Goal: Transaction & Acquisition: Book appointment/travel/reservation

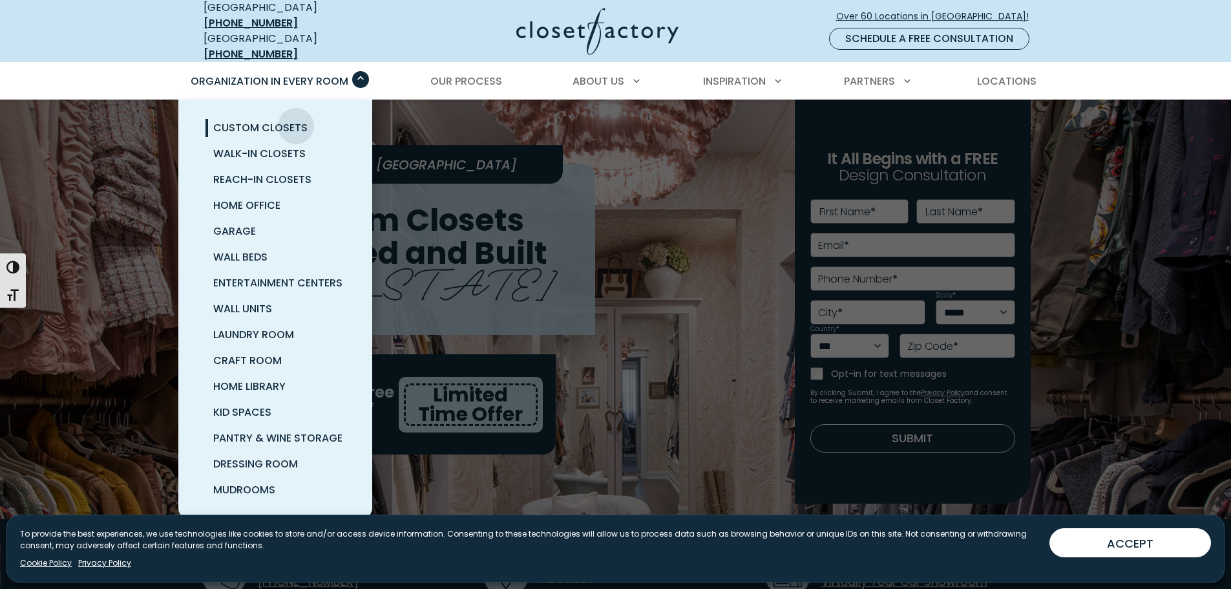
click at [296, 120] on span "Custom Closets" at bounding box center [260, 127] width 94 height 15
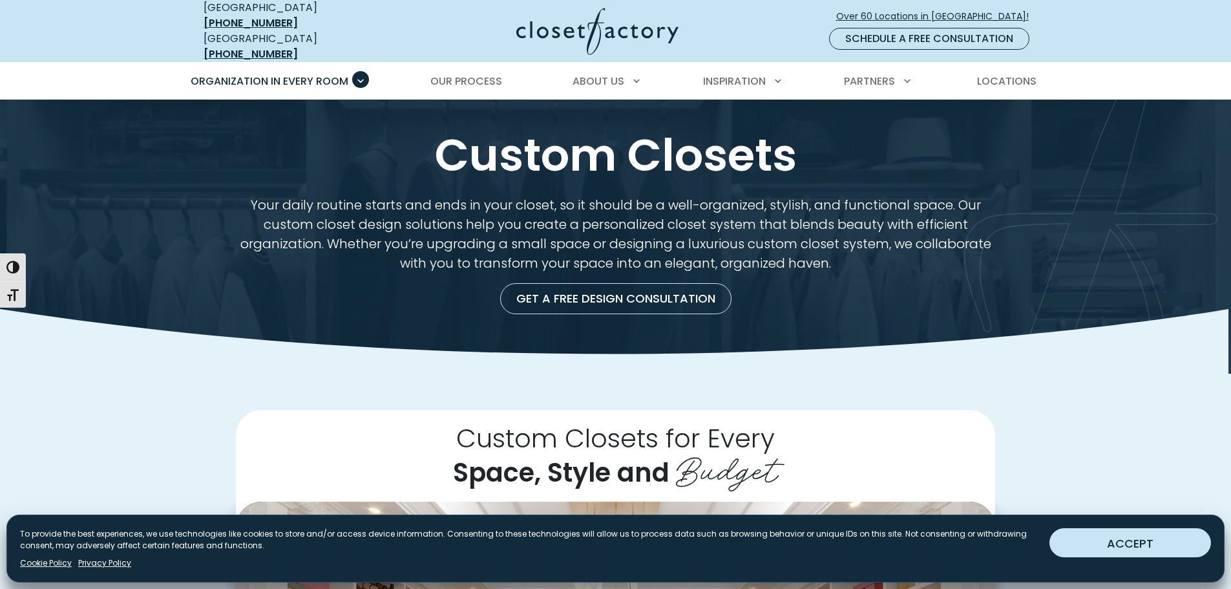
click at [1119, 542] on button "ACCEPT" at bounding box center [1131, 542] width 162 height 29
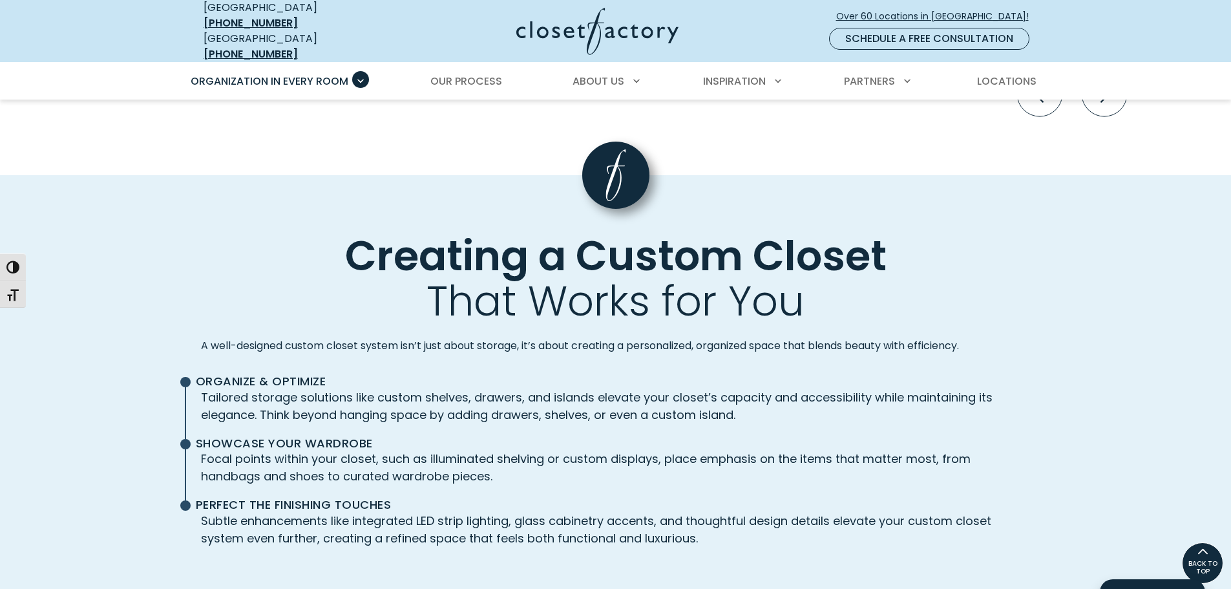
scroll to position [2786, 0]
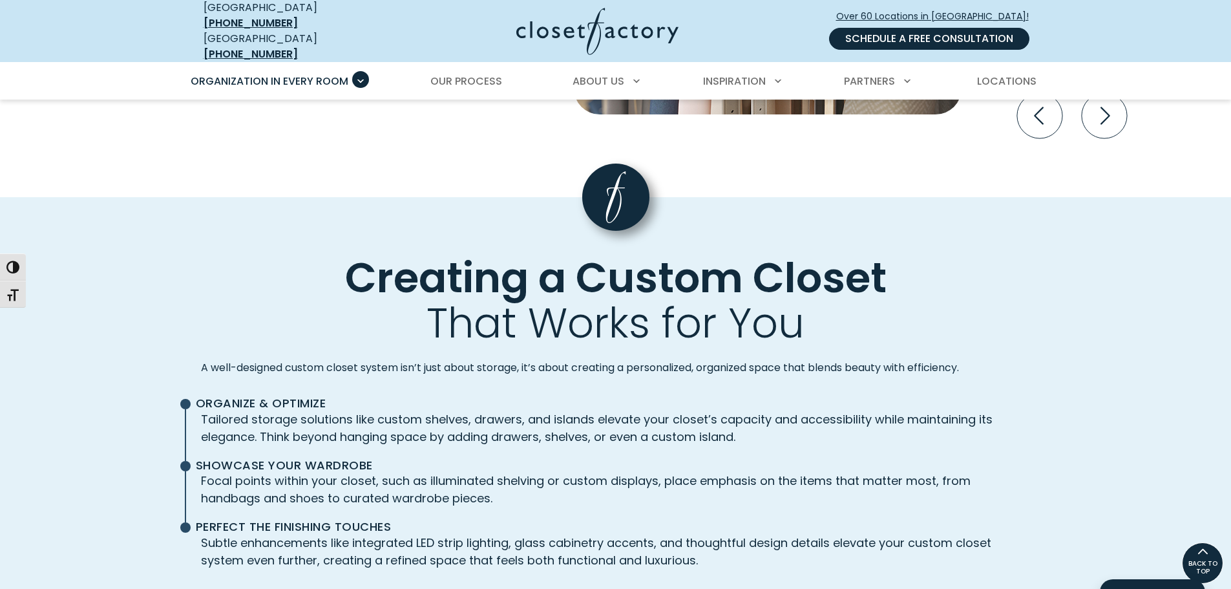
click at [915, 28] on link "Schedule a Free Consultation" at bounding box center [929, 39] width 200 height 22
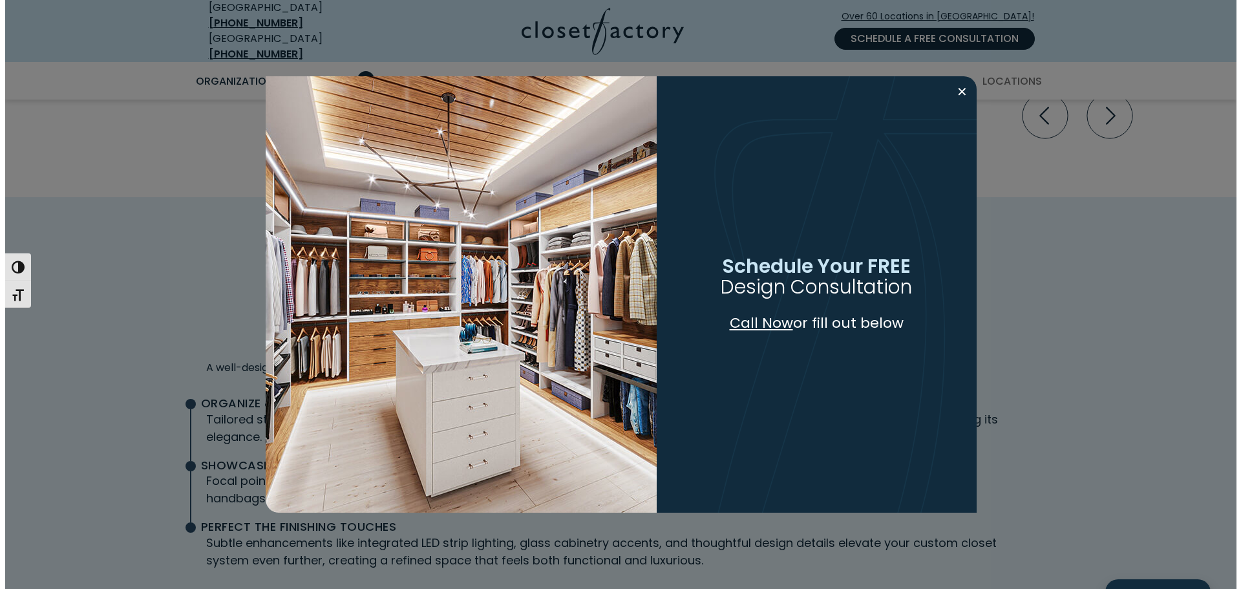
scroll to position [2787, 0]
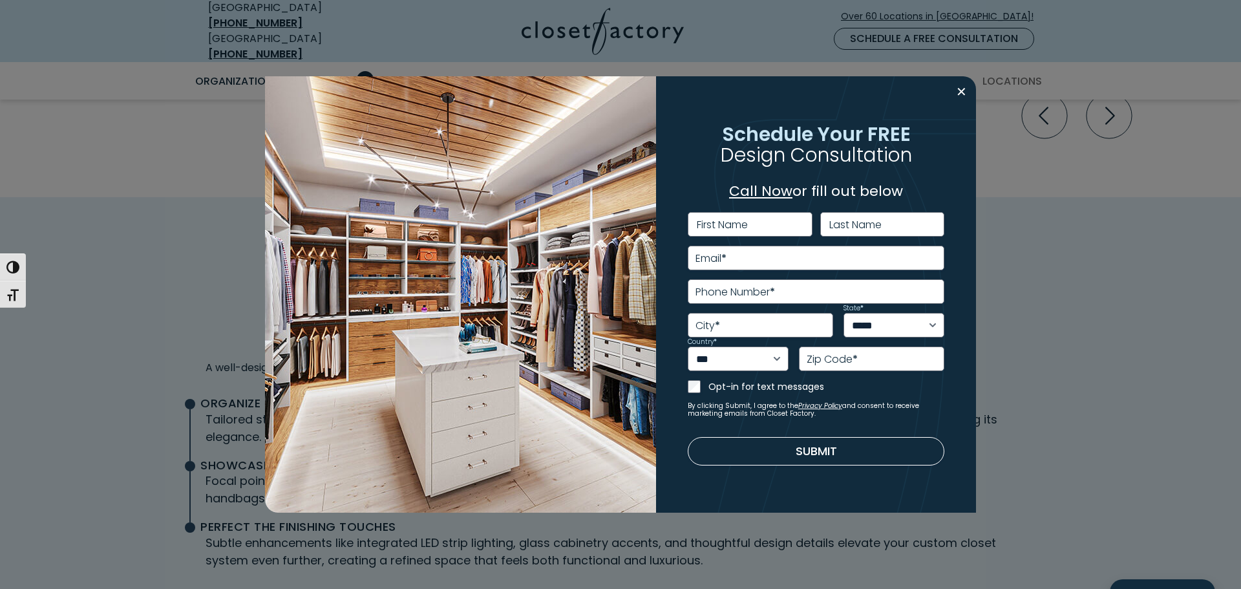
drag, startPoint x: 1103, startPoint y: 2, endPoint x: 1042, endPoint y: 416, distance: 418.0
click at [1042, 416] on div "**********" at bounding box center [620, 294] width 1241 height 589
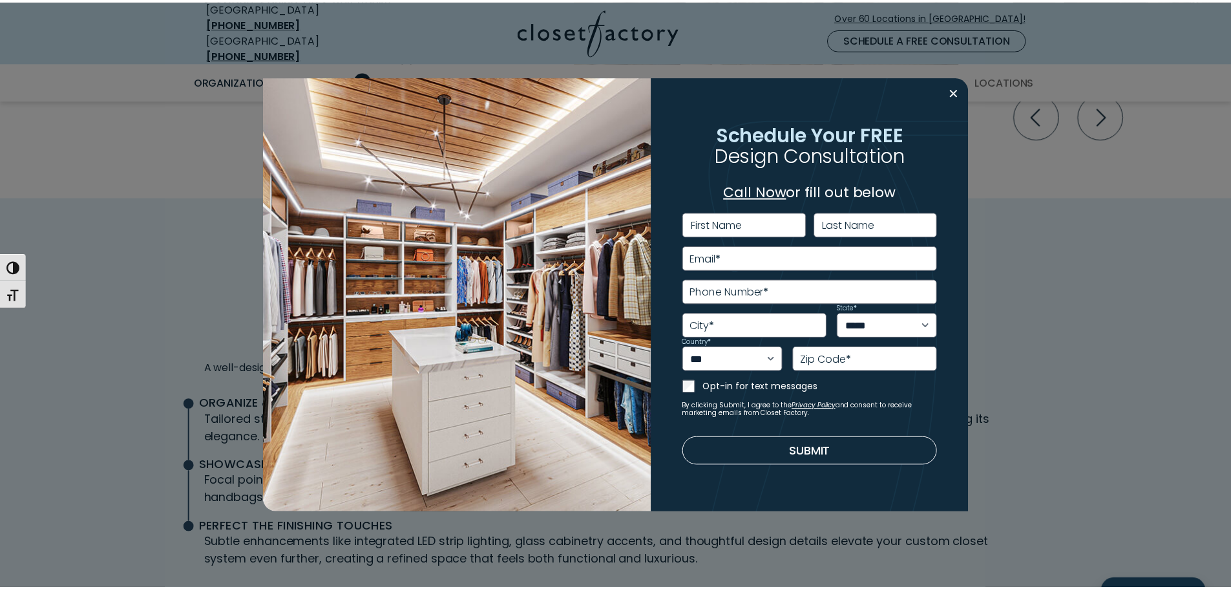
scroll to position [2786, 0]
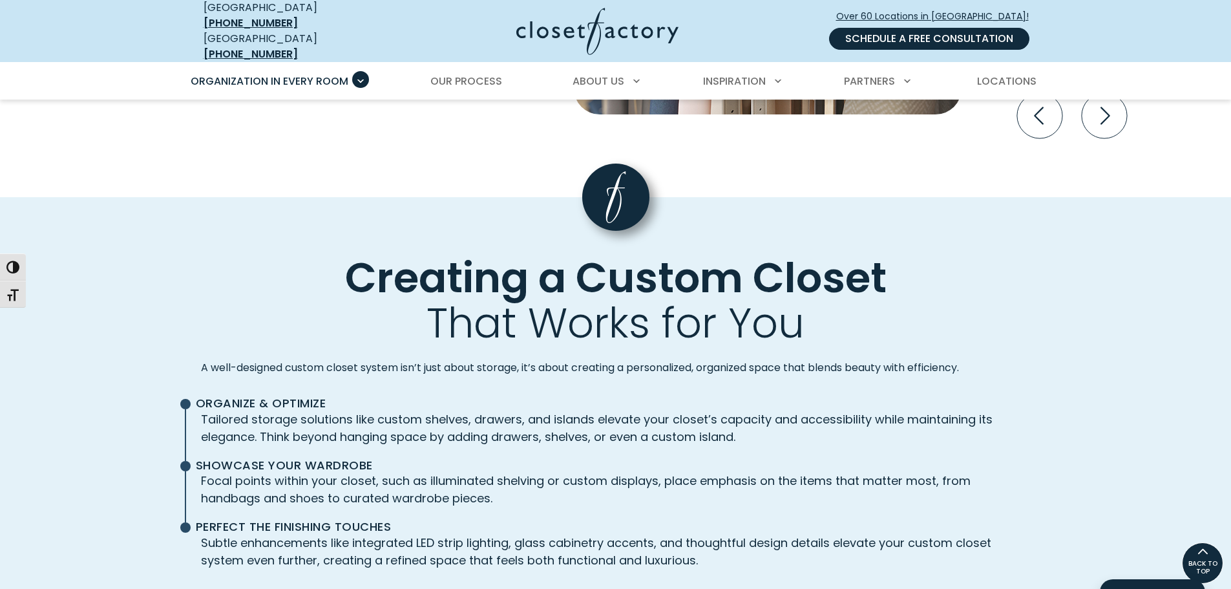
click at [892, 29] on link "Schedule a Free Consultation" at bounding box center [929, 39] width 200 height 22
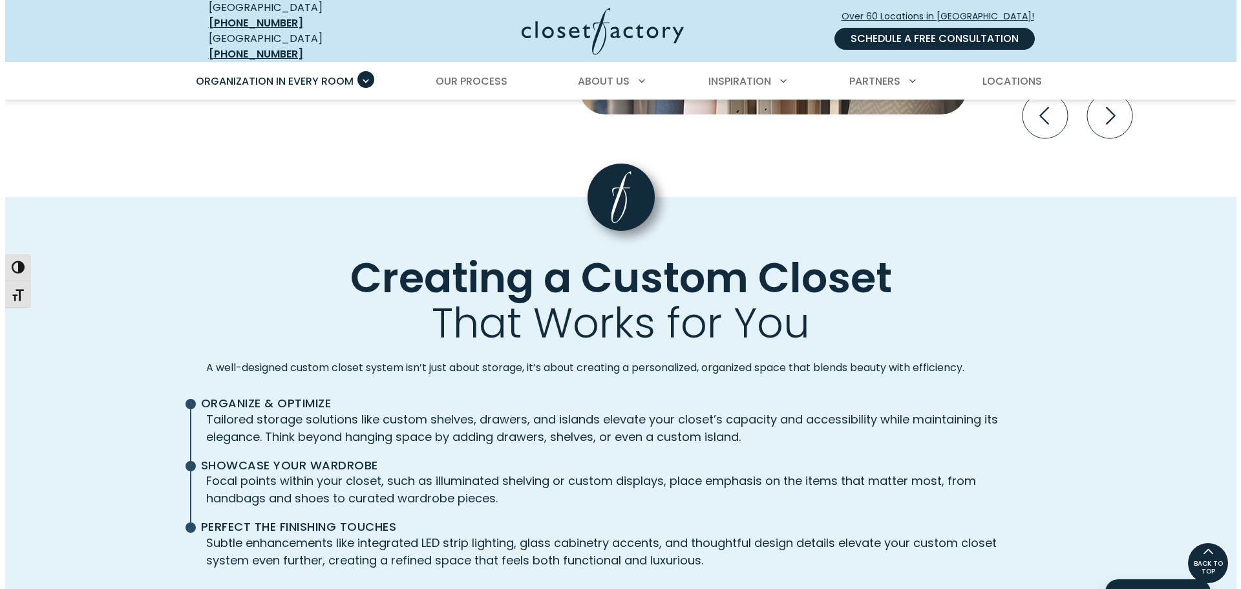
scroll to position [2787, 0]
